Goal: Transaction & Acquisition: Purchase product/service

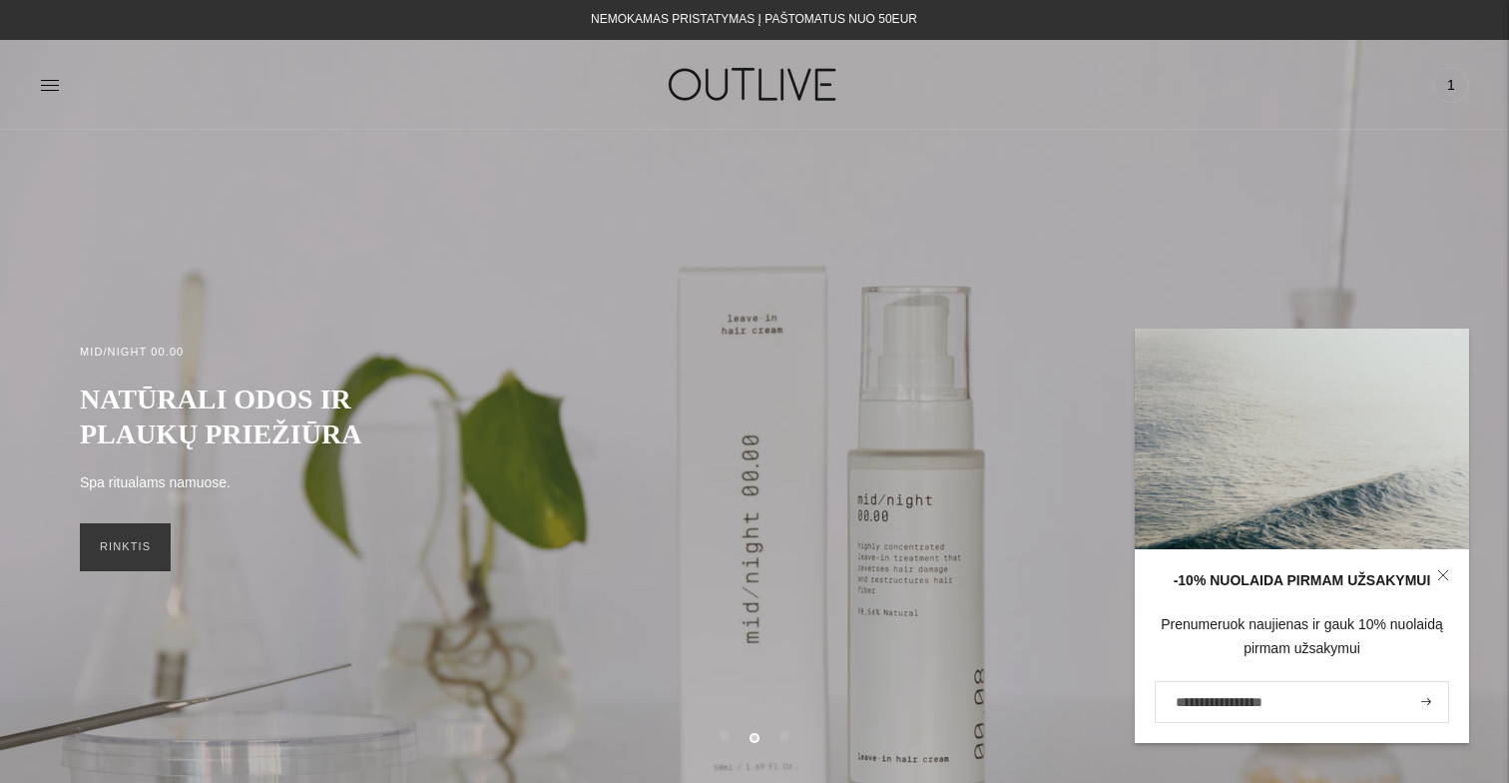
click at [1444, 577] on icon at bounding box center [1442, 574] width 9 height 9
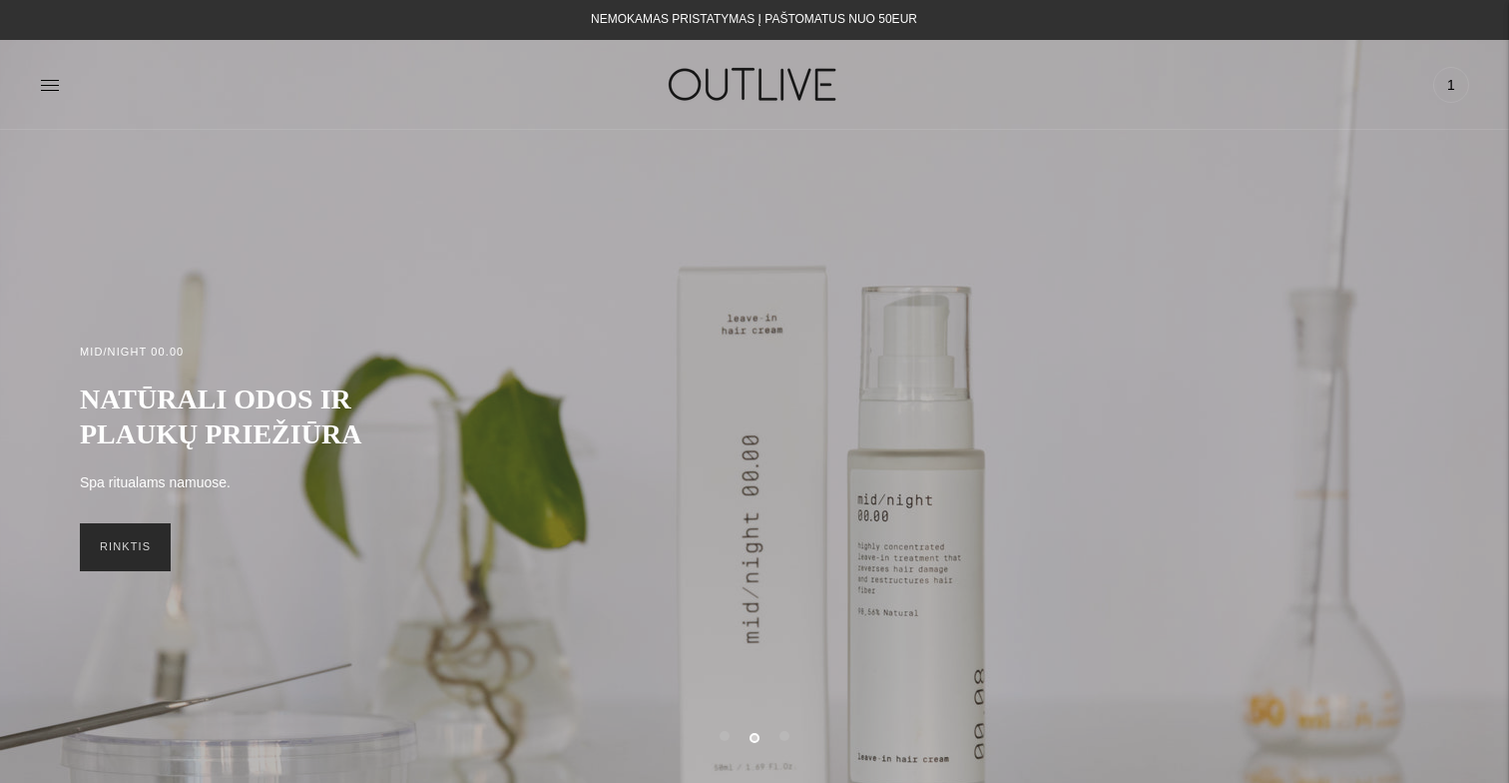
click at [140, 562] on link "RINKTIS" at bounding box center [125, 547] width 91 height 48
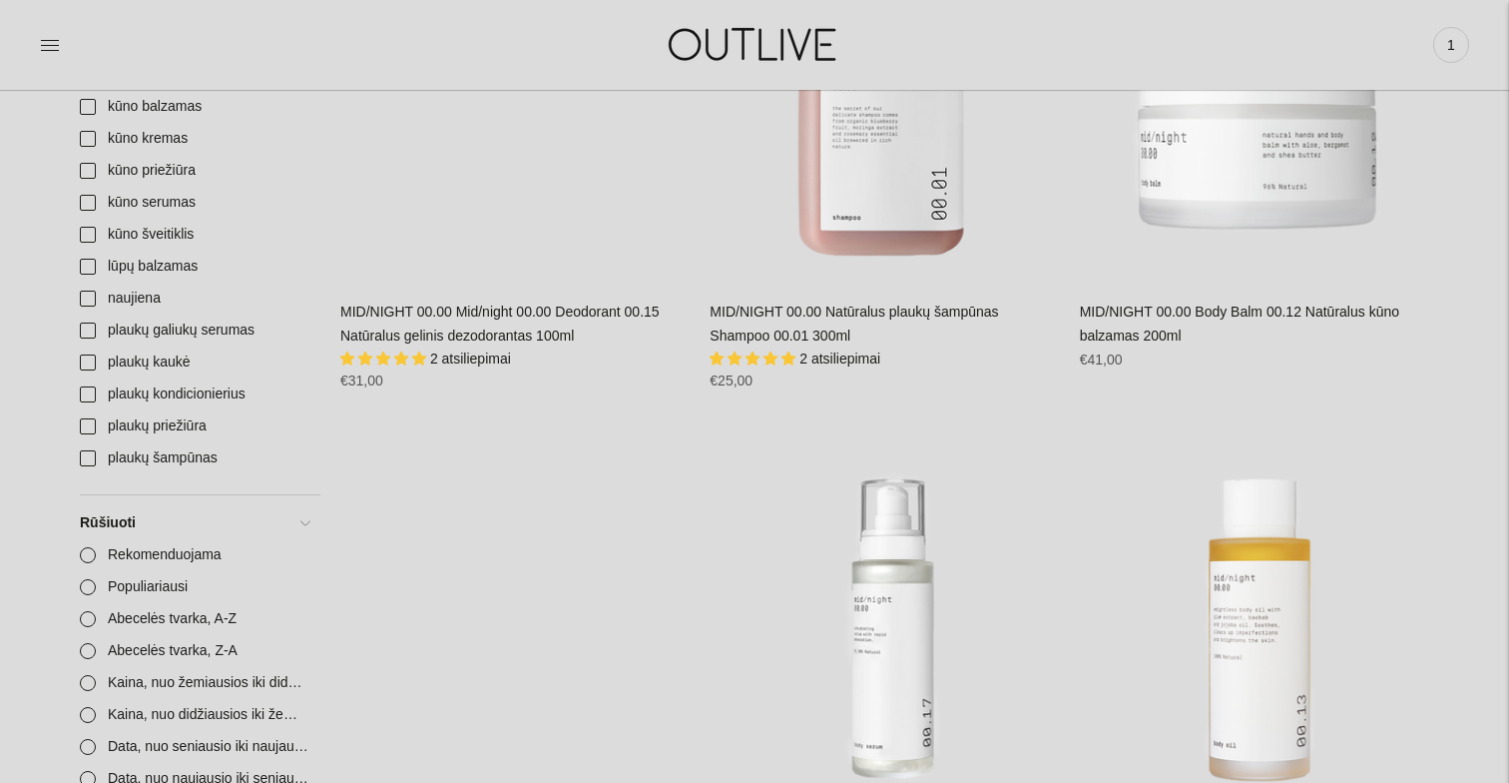
scroll to position [701, 0]
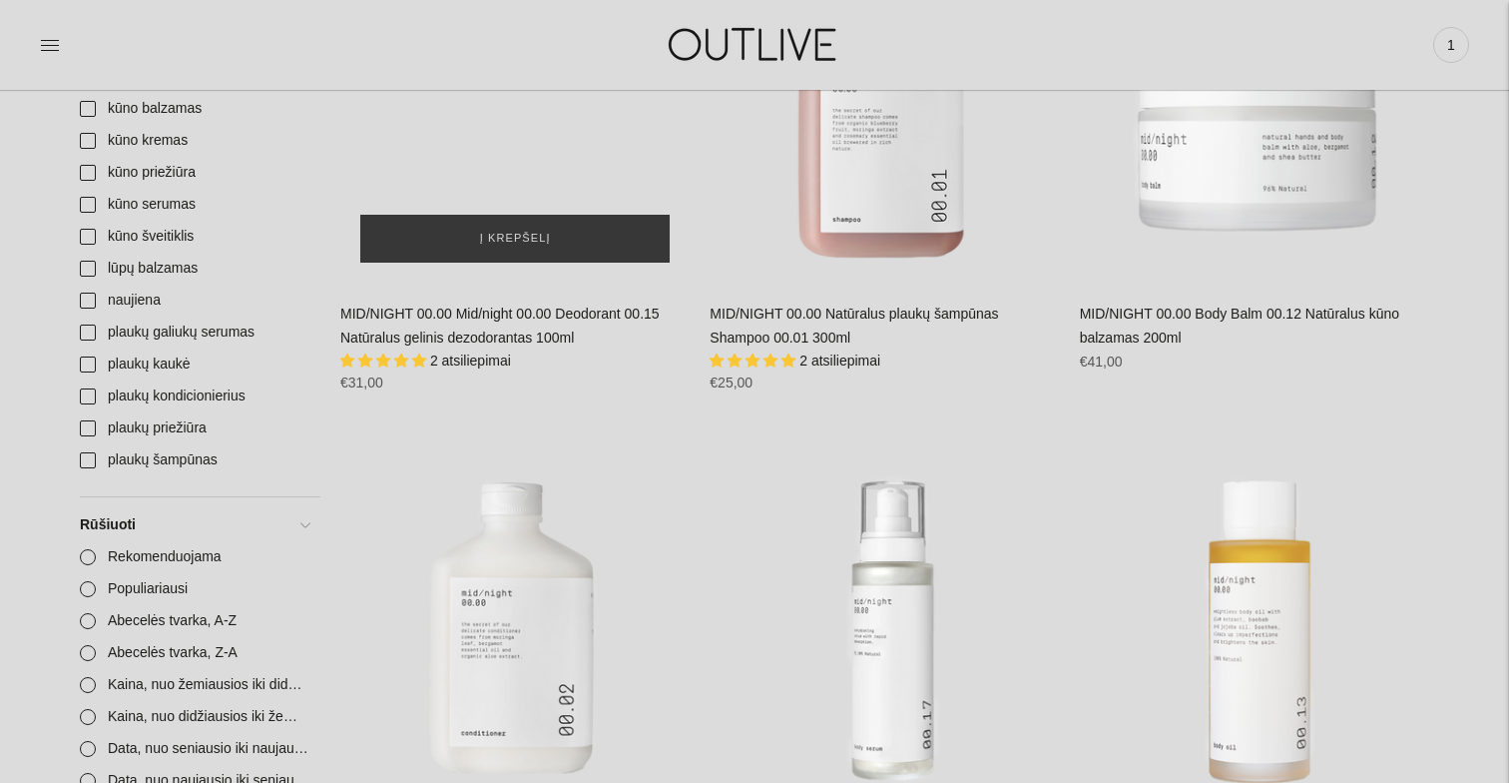
click at [528, 168] on div "MID/NIGHT 00.00 Mid/night 00.00 Deodorant 00.15 Natūralus gelinis dezodorantas …" at bounding box center [514, 107] width 349 height 349
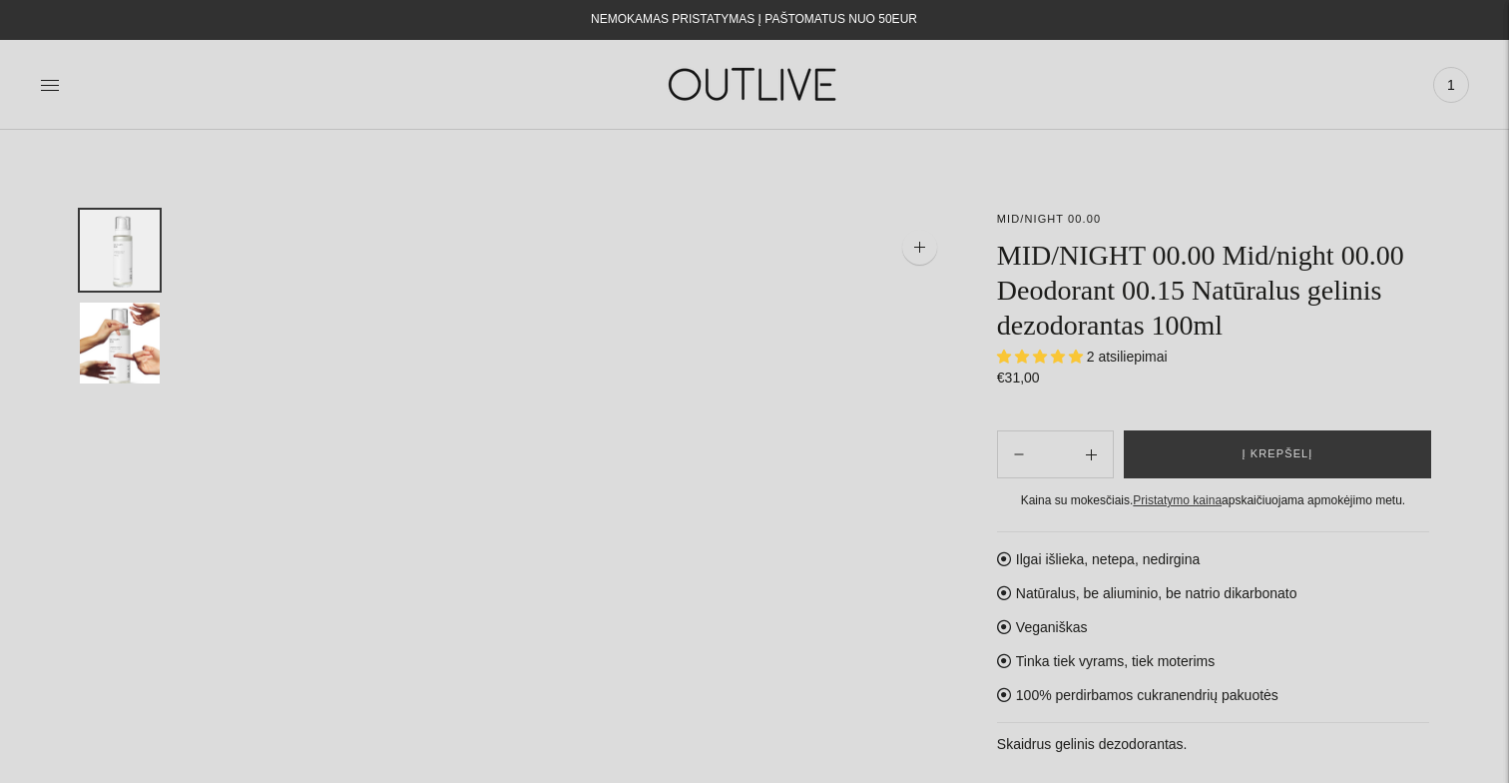
select select "**********"
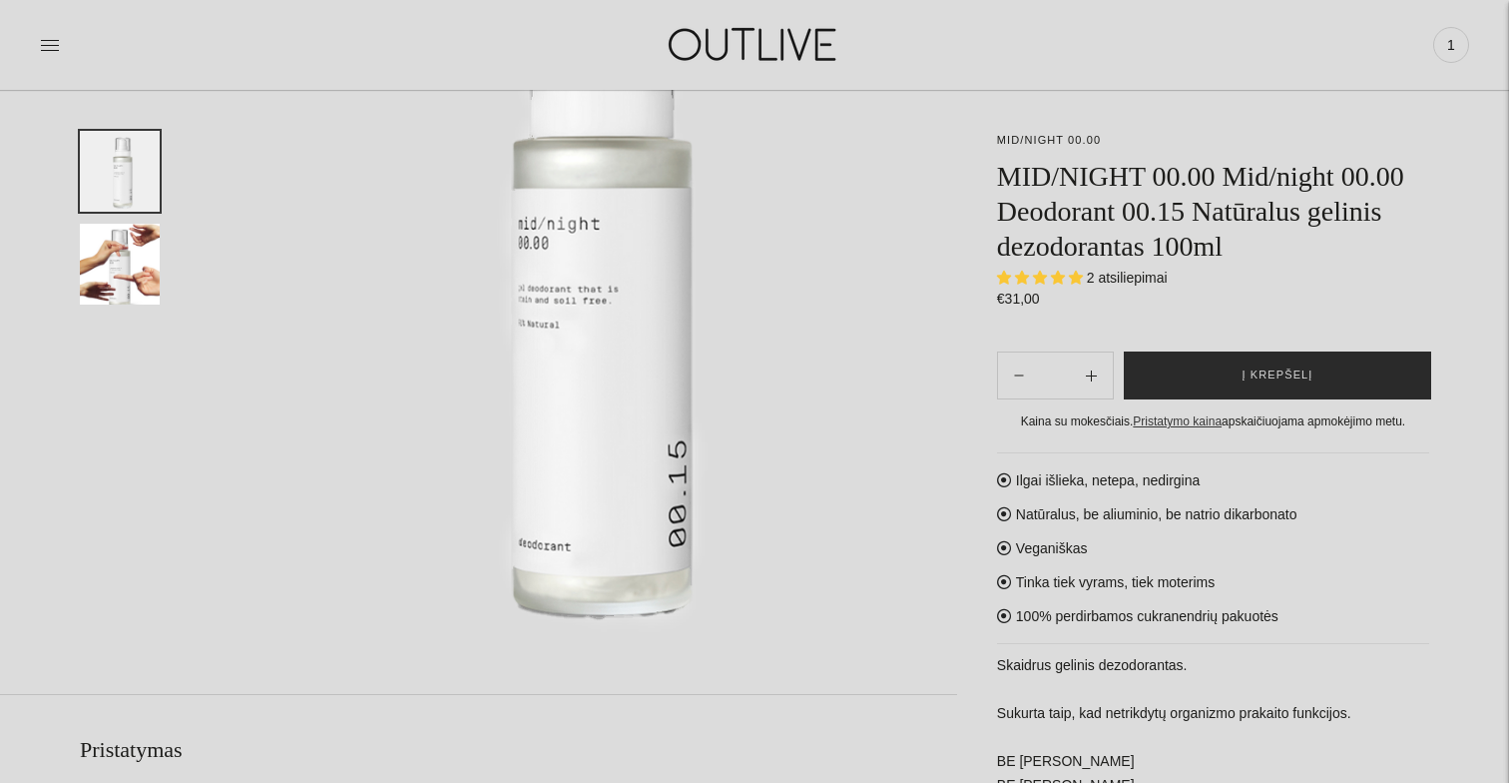
scroll to position [309, 0]
click at [1313, 372] on button "Į krepšelį" at bounding box center [1277, 375] width 307 height 48
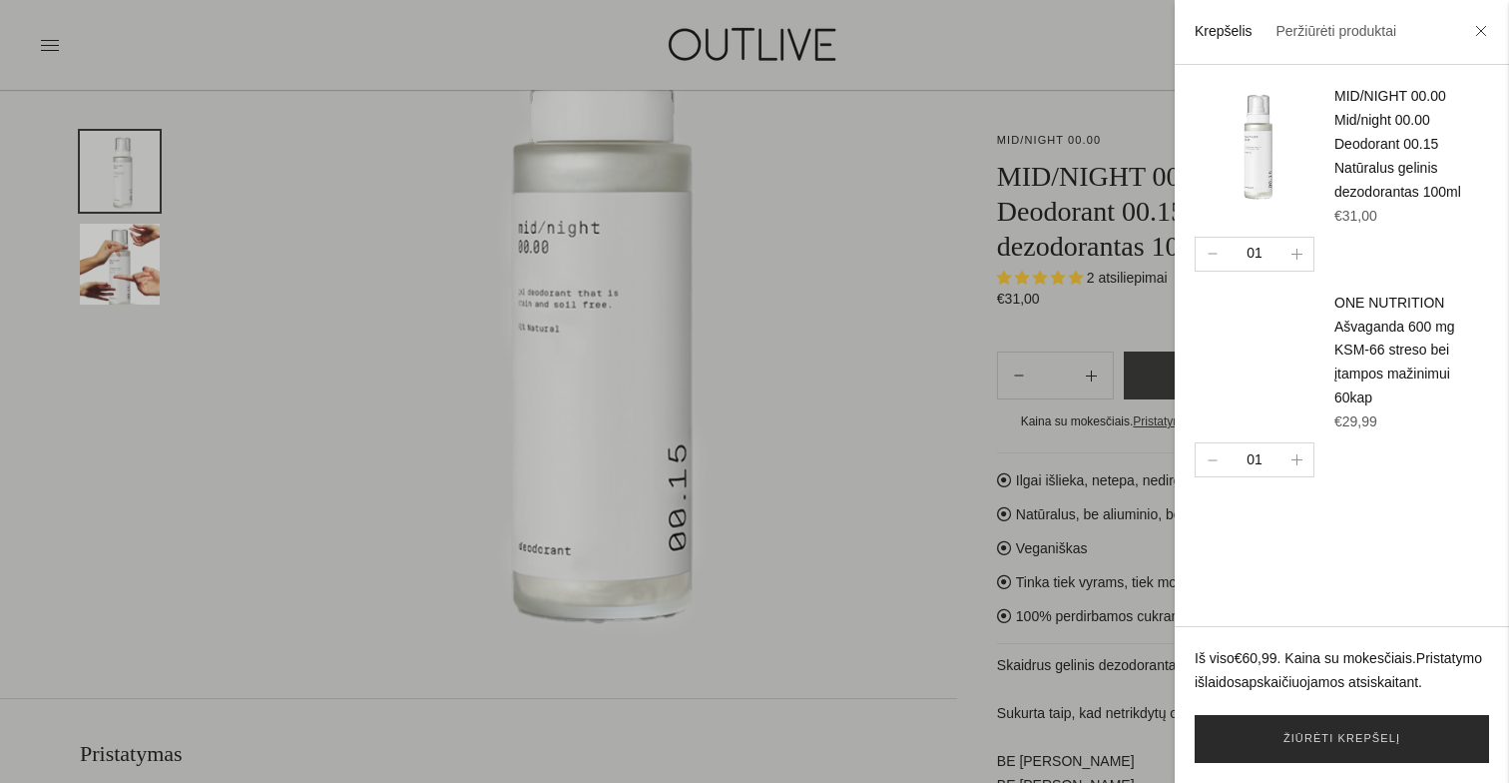
click at [1358, 732] on link "Žiūrėti krepšelį" at bounding box center [1342, 739] width 294 height 48
